Goal: Find specific page/section: Find specific page/section

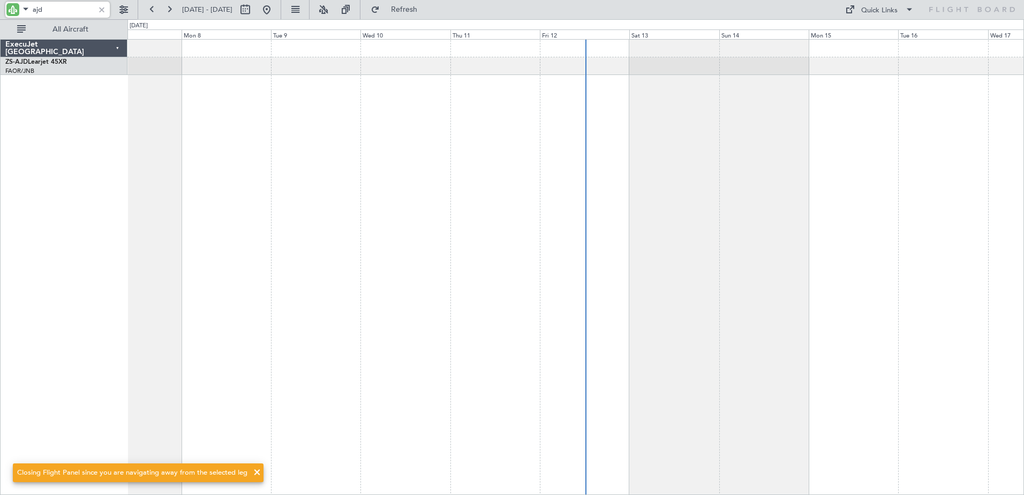
click at [33, 10] on input "ajd" at bounding box center [64, 10] width 62 height 16
click at [37, 11] on input "ajd" at bounding box center [64, 10] width 62 height 16
type input "dca"
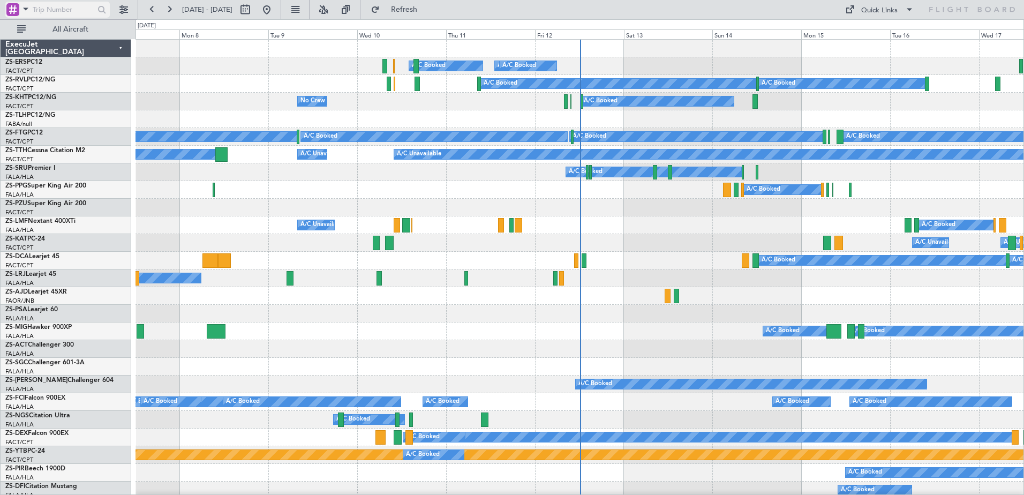
click at [27, 11] on span at bounding box center [25, 8] width 13 height 13
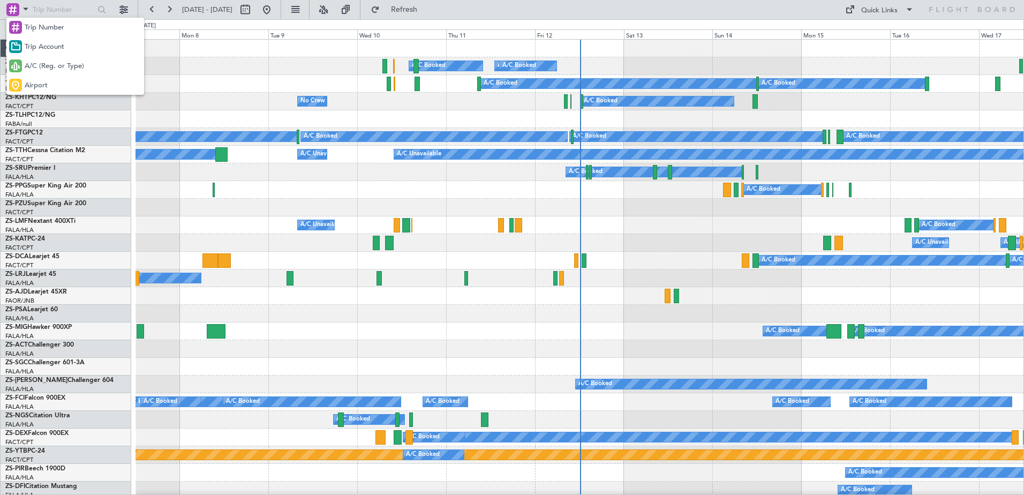
drag, startPoint x: 32, startPoint y: 60, endPoint x: 42, endPoint y: 24, distance: 37.3
click at [34, 57] on div "A/C (Reg. or Type)" at bounding box center [75, 65] width 138 height 19
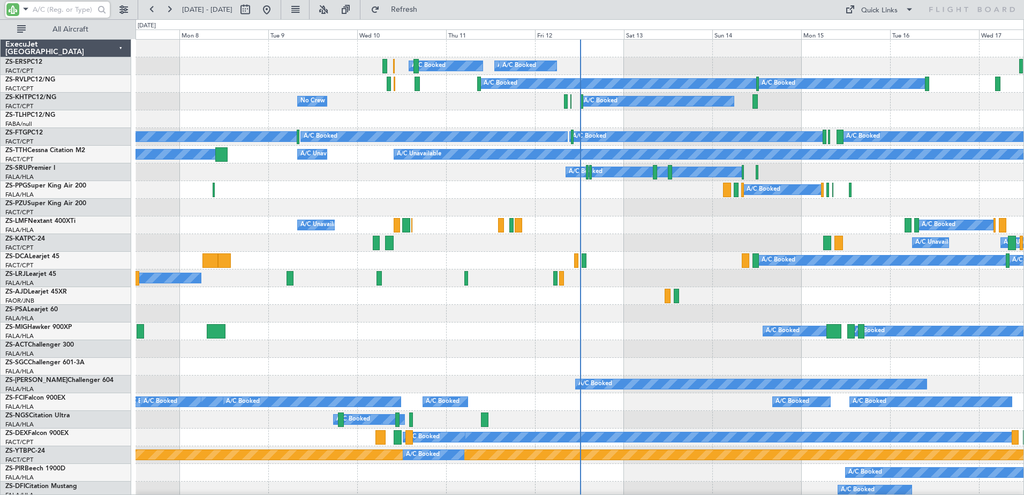
click at [48, 2] on input "text" at bounding box center [64, 10] width 62 height 16
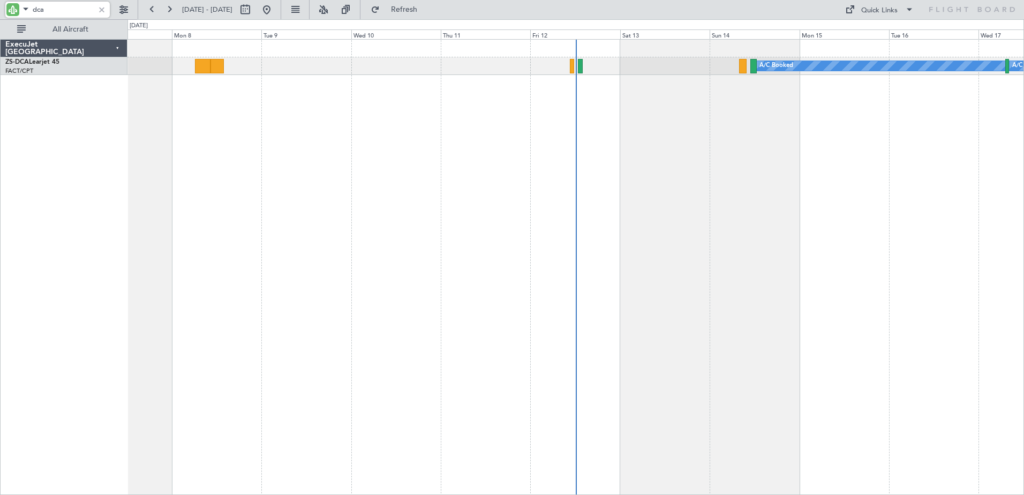
type input "dca"
